Goal: Check status: Check status

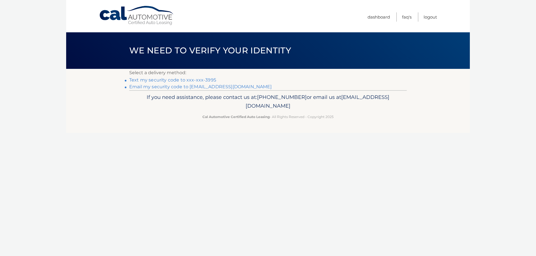
click at [199, 79] on link "Text my security code to xxx-xxx-3995" at bounding box center [172, 79] width 87 height 5
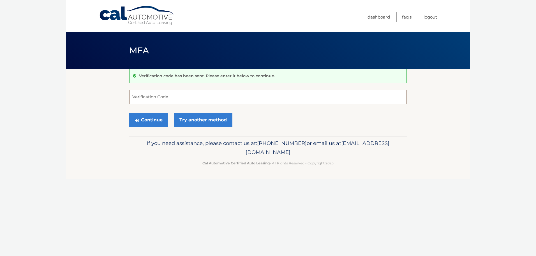
click at [163, 101] on input "Verification Code" at bounding box center [268, 97] width 278 height 14
type input "015111"
click at [142, 117] on button "Continue" at bounding box center [148, 120] width 39 height 14
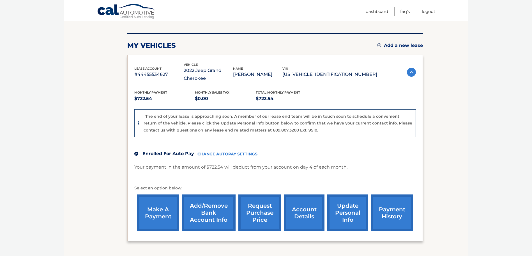
scroll to position [106, 0]
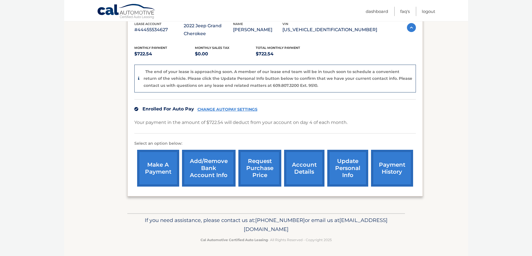
click at [299, 164] on link "account details" at bounding box center [304, 168] width 40 height 37
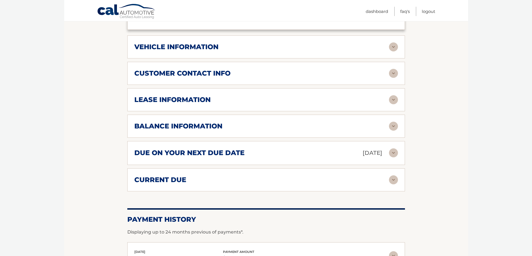
scroll to position [224, 0]
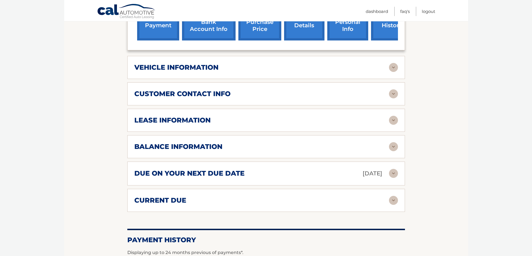
click at [252, 119] on div "lease information" at bounding box center [261, 120] width 255 height 8
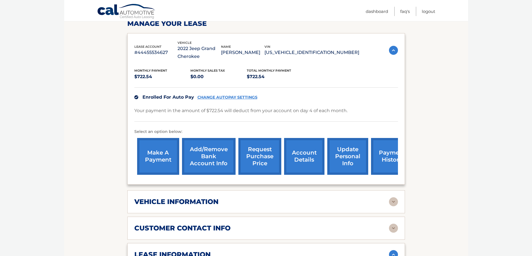
scroll to position [56, 0]
